Goal: Task Accomplishment & Management: Use online tool/utility

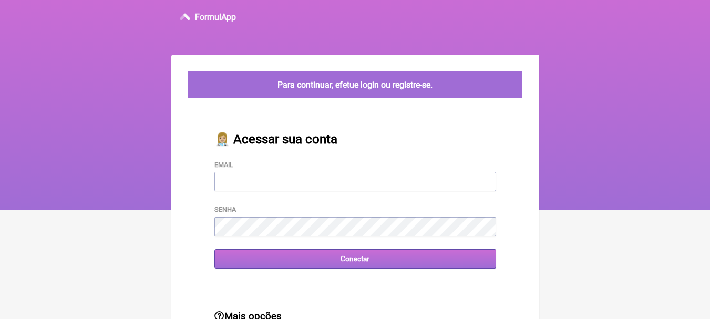
type input "leonam.nutri@gmail.com"
click at [399, 252] on input "Conectar" at bounding box center [355, 258] width 282 height 19
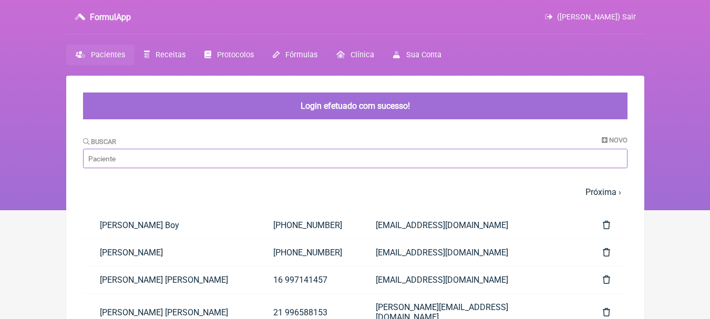
click at [227, 161] on input "Buscar" at bounding box center [355, 158] width 544 height 19
type input "lidilene"
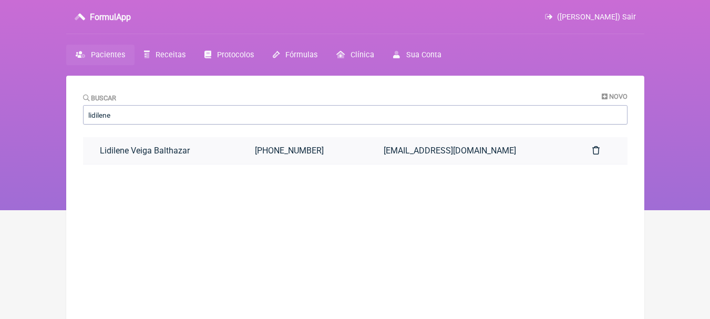
click at [222, 157] on link "Lidilene Veiga Balthazar" at bounding box center [160, 150] width 155 height 27
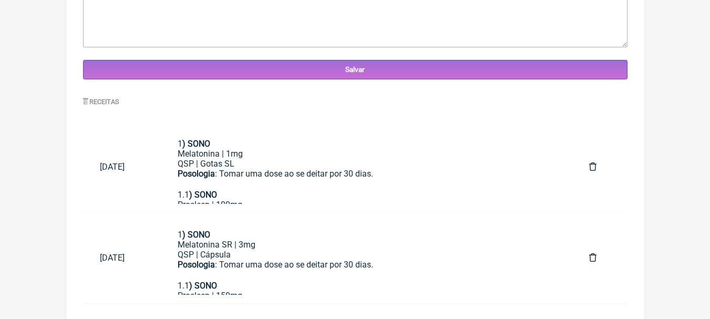
scroll to position [451, 0]
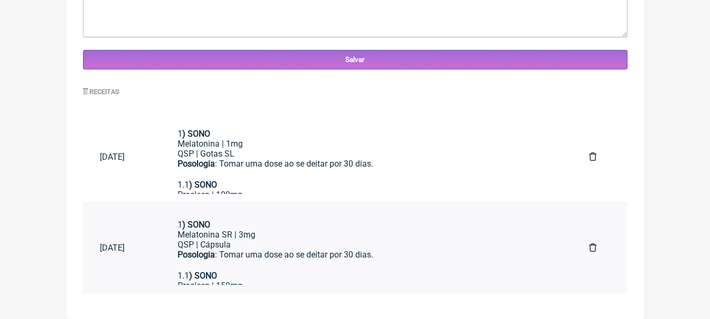
click at [295, 265] on div "1 ) SONO Melatonina SR | 3mg QSP | Cápsula Posologia : Tomar uma dose ao se dei…" at bounding box center [367, 245] width 378 height 51
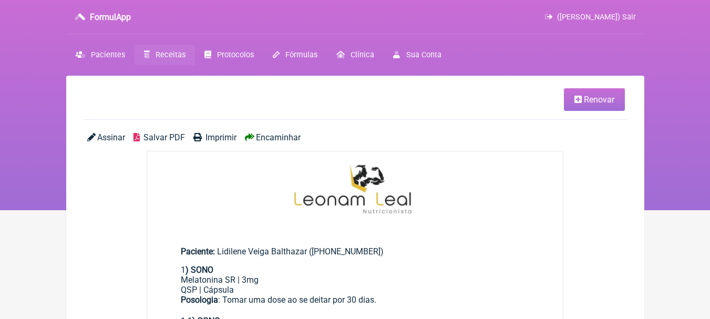
click at [594, 97] on span "Renovar" at bounding box center [599, 100] width 30 height 10
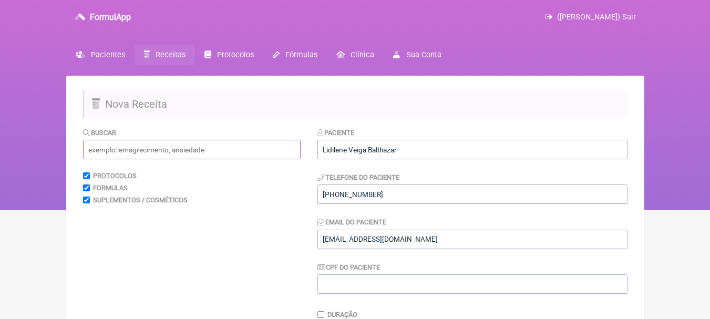
click at [172, 154] on input "text" at bounding box center [192, 149] width 218 height 19
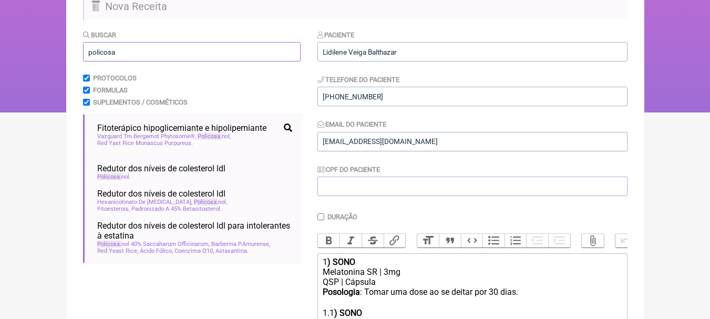
scroll to position [158, 0]
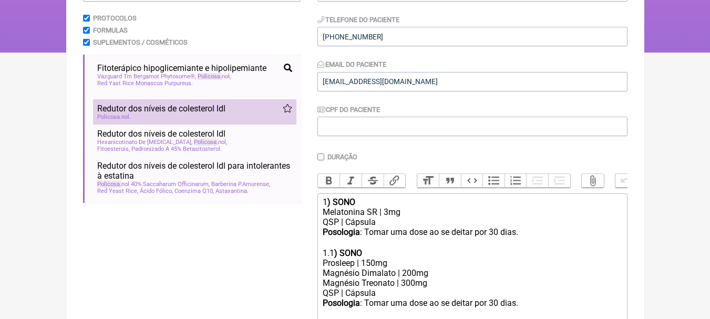
click at [243, 123] on li "Redutor dos níveis de colesterol ldl dislipidemia hipercolesterolemia hipertrig…" at bounding box center [194, 111] width 203 height 25
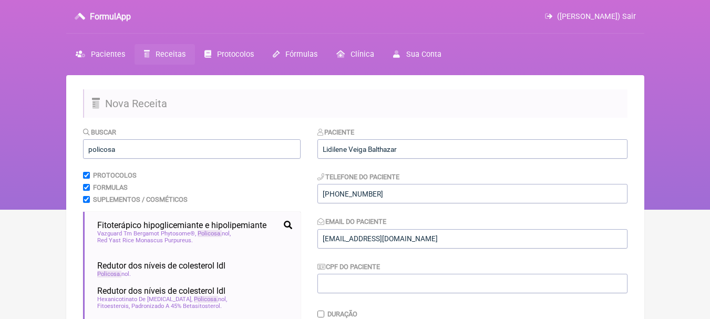
scroll to position [0, 0]
drag, startPoint x: 173, startPoint y: 145, endPoint x: 77, endPoint y: 153, distance: 96.0
click at [93, 153] on input "policosa" at bounding box center [192, 149] width 218 height 19
click at [121, 152] on input "policosa" at bounding box center [192, 149] width 218 height 19
drag, startPoint x: 139, startPoint y: 149, endPoint x: 41, endPoint y: 145, distance: 98.4
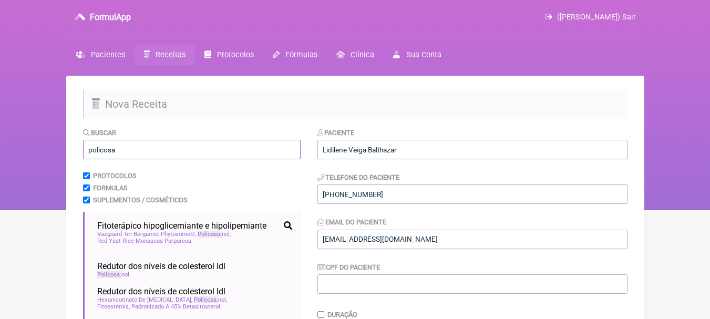
click at [41, 145] on div "FormulApp (Leonam Leal) Sair Pacientes Receitas Protocolos Fórmulas Clínica Sua…" at bounding box center [355, 105] width 710 height 210
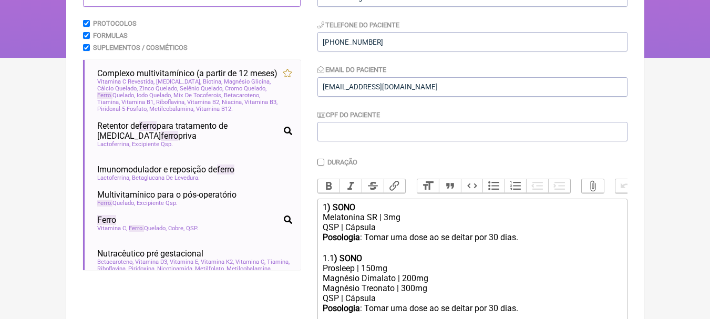
scroll to position [158, 0]
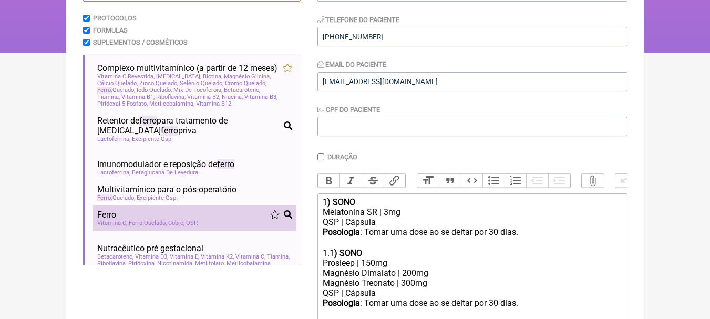
type input "ferro"
click at [200, 220] on div "Ferro" at bounding box center [194, 215] width 195 height 10
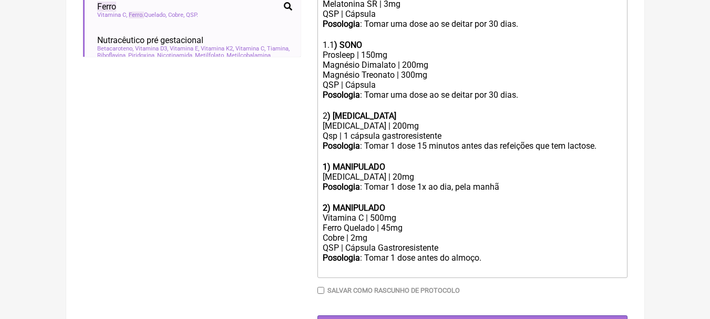
scroll to position [368, 0]
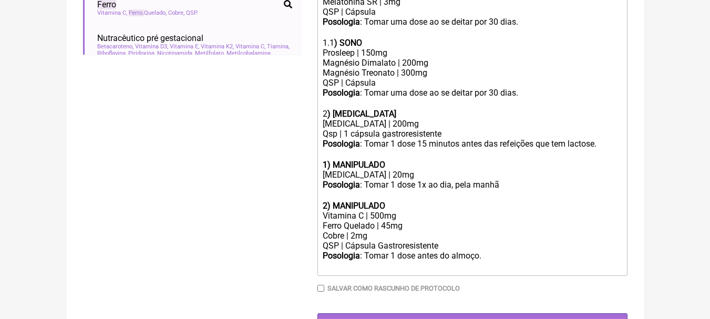
click at [328, 170] on strong "1) MANIPULADO" at bounding box center [354, 165] width 63 height 10
drag, startPoint x: 394, startPoint y: 171, endPoint x: 334, endPoint y: 172, distance: 59.9
click at [334, 170] on div "3 ) MANIPULADO" at bounding box center [472, 165] width 298 height 10
click at [510, 192] on div "Posologia : Tomar 1 dose 1x ao dia, pela manhã ㅤ" at bounding box center [472, 190] width 298 height 21
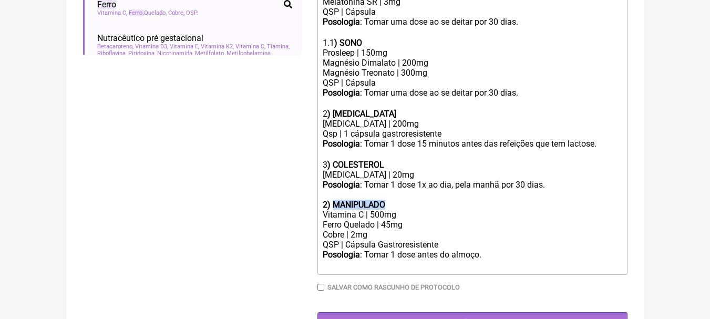
drag, startPoint x: 404, startPoint y: 212, endPoint x: 335, endPoint y: 209, distance: 68.4
click at [335, 209] on div "2) MANIPULADO" at bounding box center [472, 205] width 298 height 10
click at [389, 220] on div "Vitamina C | 500mg" at bounding box center [472, 215] width 298 height 10
click at [392, 230] on div "Ferro Quelado | 45mg" at bounding box center [472, 225] width 298 height 10
click at [383, 240] on div "Cobre | 2mg" at bounding box center [472, 235] width 298 height 10
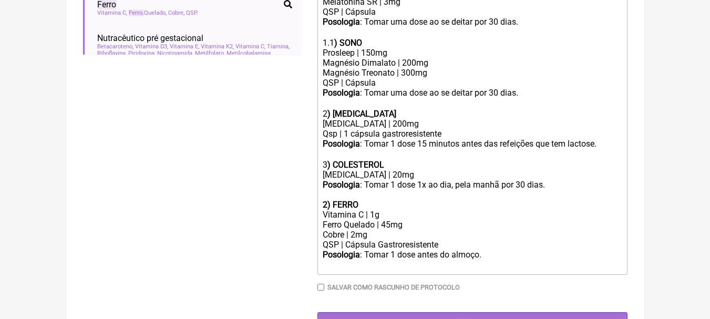
click at [486, 261] on div "Posologia : Tomar 1 dose antes do almoço. ㅤ" at bounding box center [472, 260] width 298 height 21
click at [327, 208] on strong "2) FERRO" at bounding box center [341, 205] width 36 height 10
type trix-editor "<div>1<strong>) SONO</strong><br>Melatonina SR | 3mg<br>QSP | Cápsula<br><stron…"
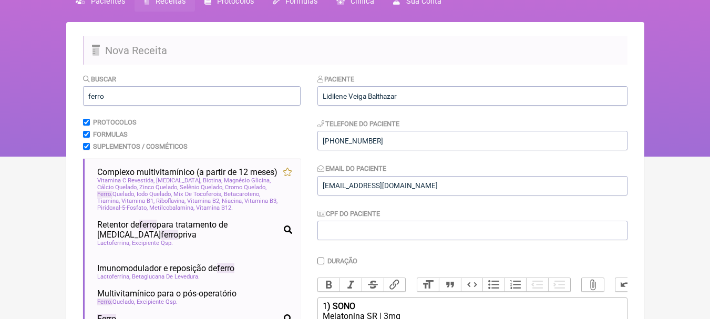
scroll to position [53, 0]
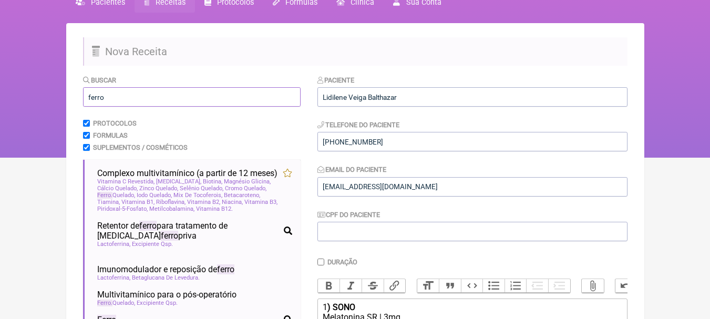
drag, startPoint x: 40, startPoint y: 101, endPoint x: 0, endPoint y: 101, distance: 40.5
click at [0, 101] on div "FormulApp (Leonam Leal) Sair Pacientes Receitas Protocolos Fórmulas Clínica Sua…" at bounding box center [355, 52] width 710 height 210
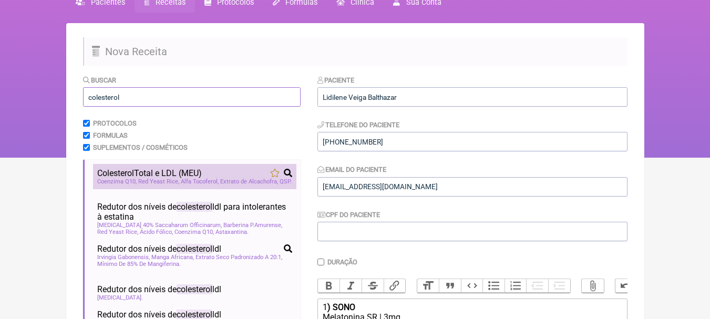
type input "colesterol"
click at [148, 169] on span "Colesterol Total e LDL (MEU)" at bounding box center [149, 173] width 105 height 10
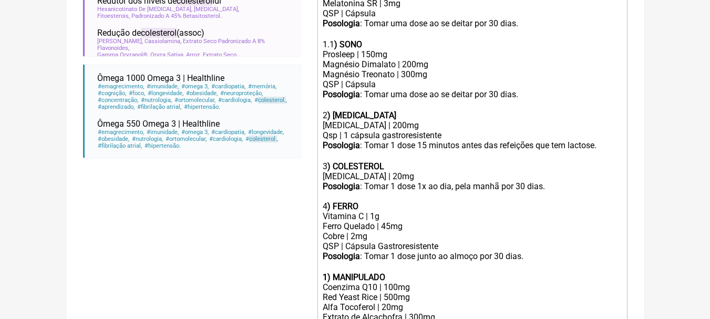
scroll to position [486, 0]
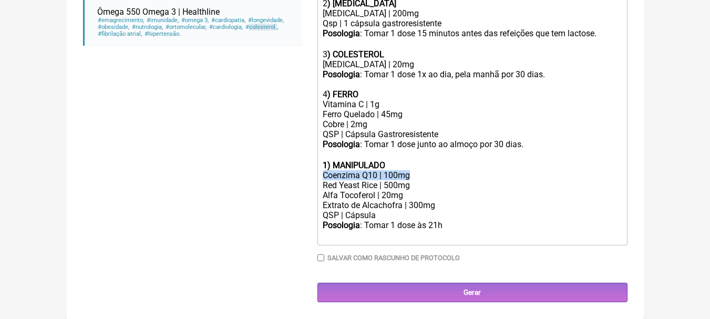
drag, startPoint x: 432, startPoint y: 174, endPoint x: 312, endPoint y: 175, distance: 120.3
copy div "Coenzima Q10 | 100mg"
click at [398, 61] on trix-editor "1 ) SONO Melatonina SR | 3mg QSP | Cápsula Posologia : Tomar uma dose ao se dei…" at bounding box center [472, 59] width 310 height 373
click at [403, 64] on div "[MEDICAL_DATA] | 20mg" at bounding box center [472, 64] width 298 height 10
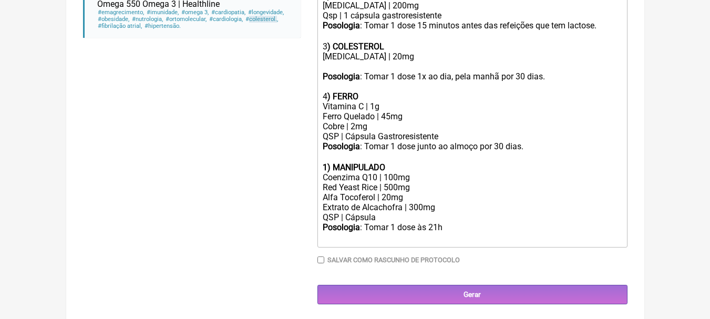
paste trix-editor "Coenzima Q10 | 100mg"
drag, startPoint x: 417, startPoint y: 194, endPoint x: 292, endPoint y: 195, distance: 125.1
copy div "Red Yeast Rice | 500mg"
click at [421, 71] on div "Policosanol | 20mg Coenzima Q10 | 100mg" at bounding box center [472, 61] width 298 height 20
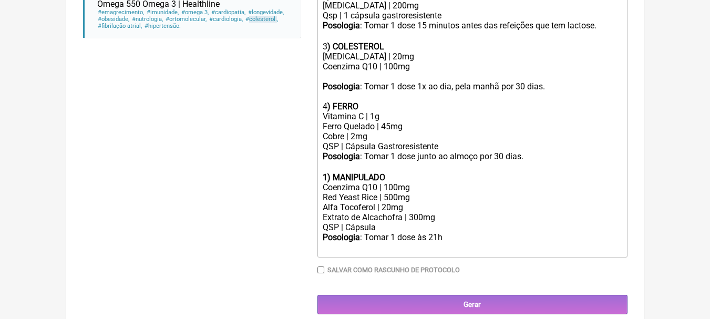
paste trix-editor "Red Yeast Rice | 500mg"
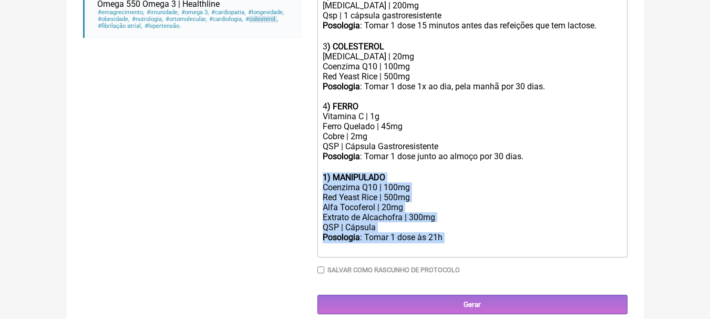
drag, startPoint x: 463, startPoint y: 245, endPoint x: 300, endPoint y: 188, distance: 173.7
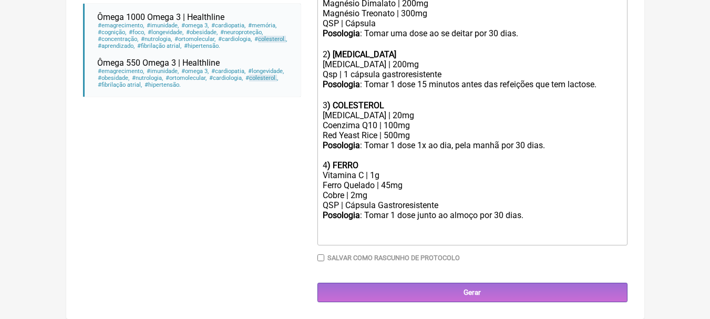
type trix-editor "<div>1<strong>) SONO</strong><br>Melatonina SR | 3mg<br>QSP | Cápsula<br><stron…"
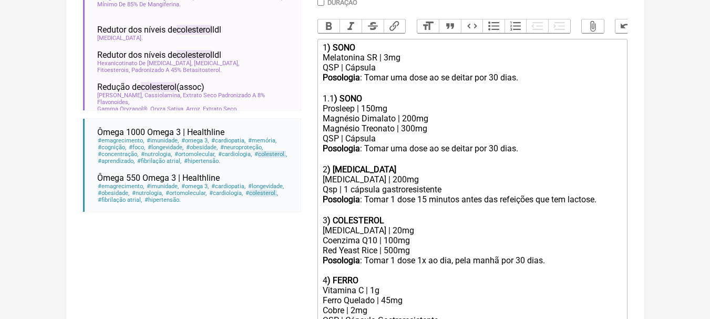
scroll to position [425, 0]
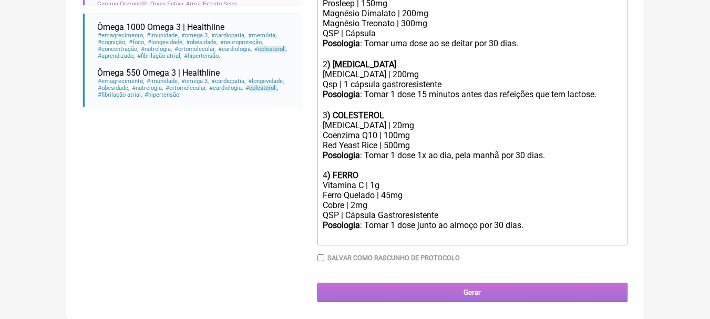
click at [487, 296] on input "Gerar" at bounding box center [472, 292] width 310 height 19
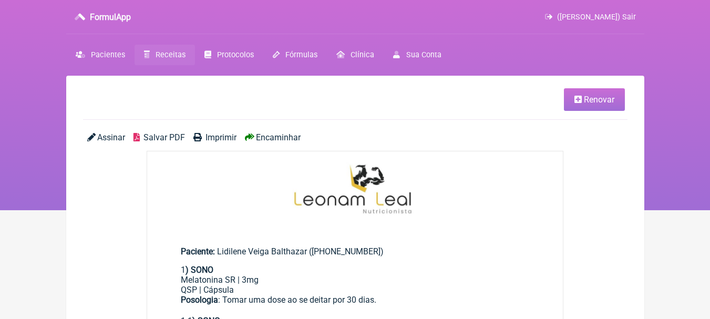
click at [174, 137] on span "Salvar PDF" at bounding box center [164, 137] width 42 height 10
